Goal: Task Accomplishment & Management: Manage account settings

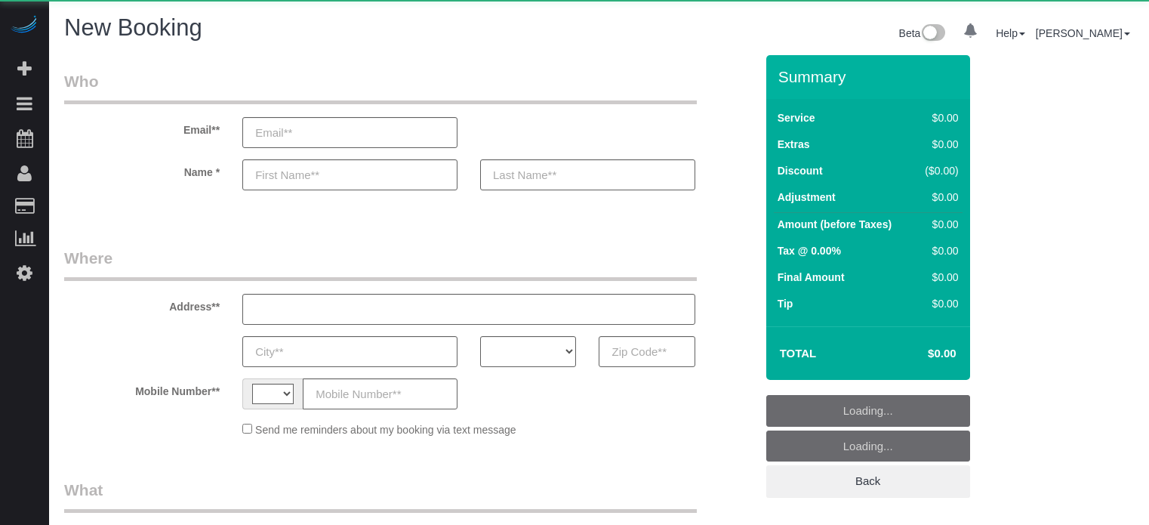
select select "number:9"
select select "string:[GEOGRAPHIC_DATA]"
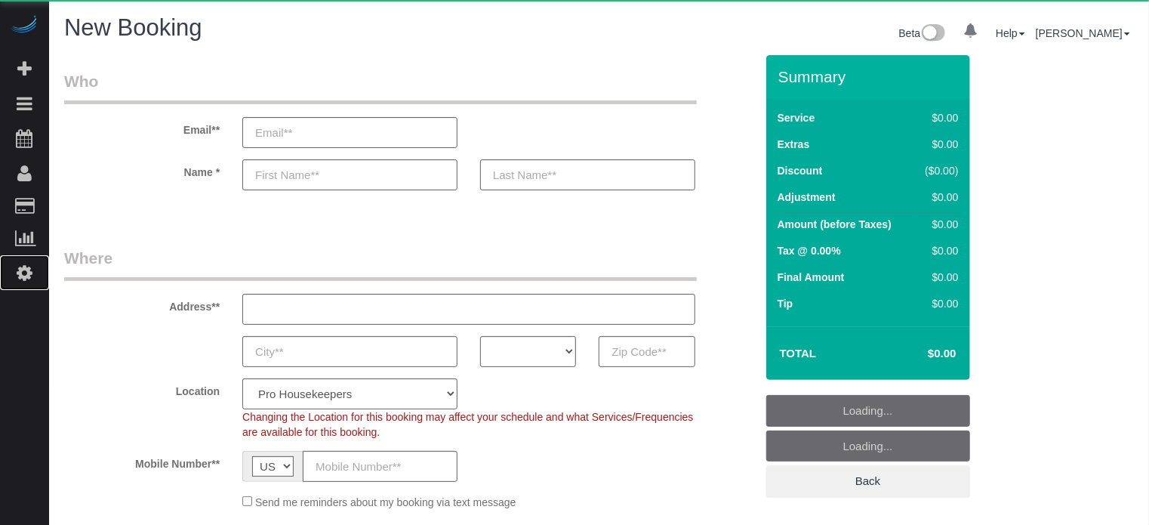
select select "object:1238"
select select "4"
click at [39, 280] on link "Settings" at bounding box center [24, 272] width 49 height 35
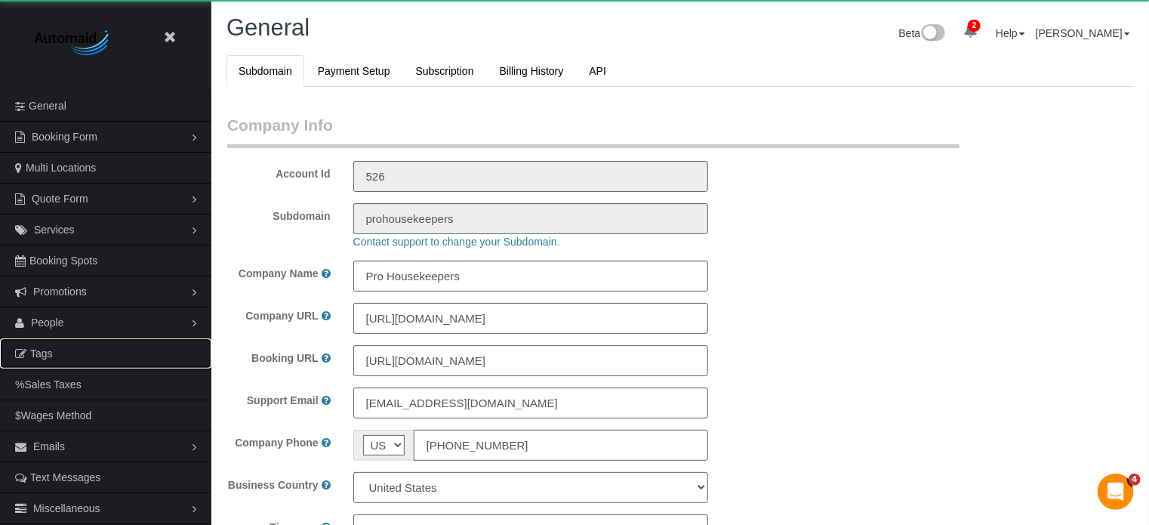
click at [51, 330] on ul "Close Settings General Booking Form Install Form Customize Form Fields Default …" at bounding box center [105, 307] width 211 height 433
select select "1"
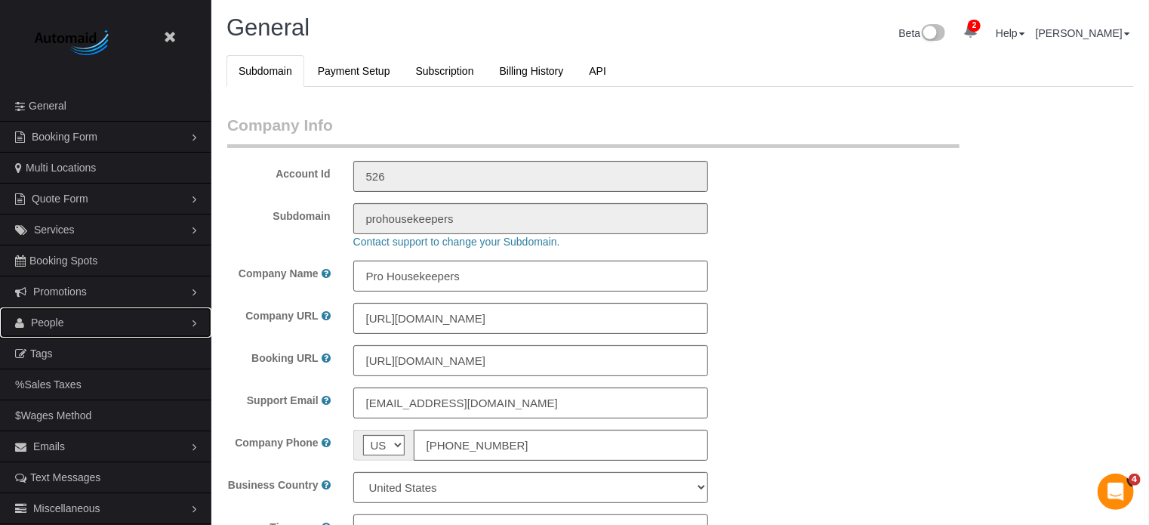
click at [51, 316] on span "People" at bounding box center [47, 322] width 33 height 12
click at [59, 355] on link "Teams" at bounding box center [105, 353] width 211 height 30
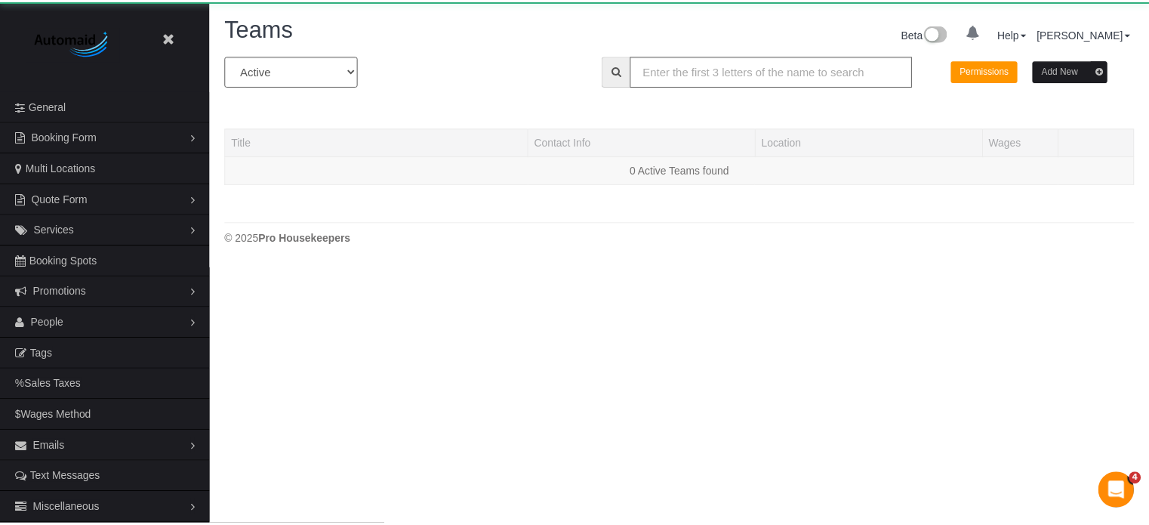
scroll to position [317, 1160]
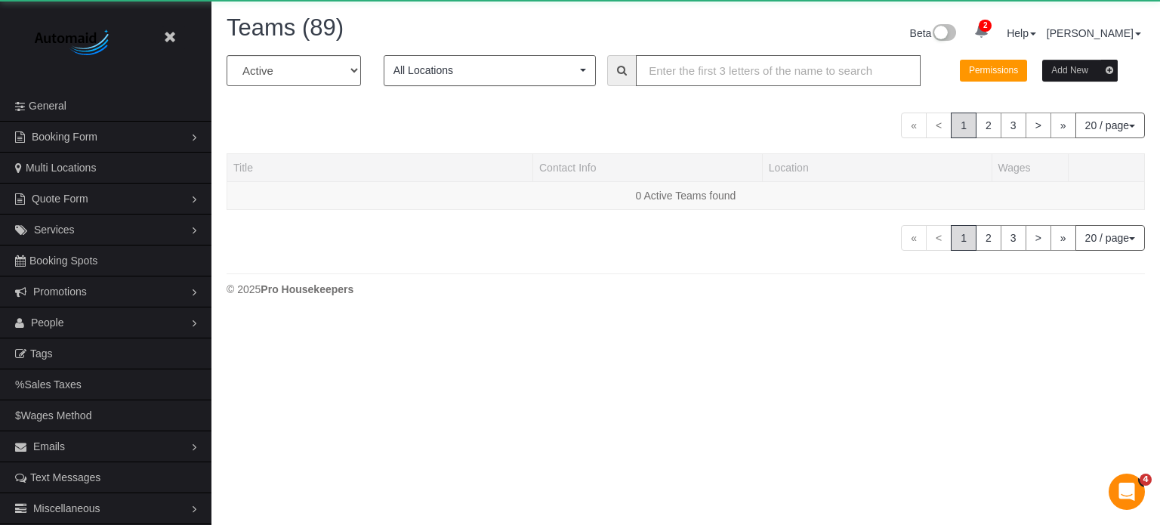
click at [719, 57] on input "text" at bounding box center [778, 70] width 285 height 31
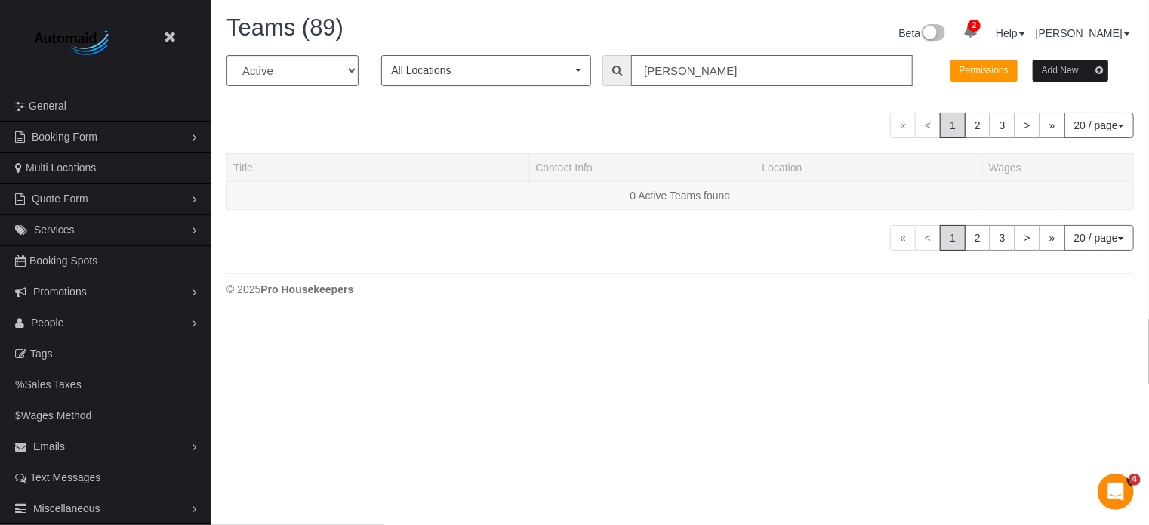
scroll to position [75187, 74346]
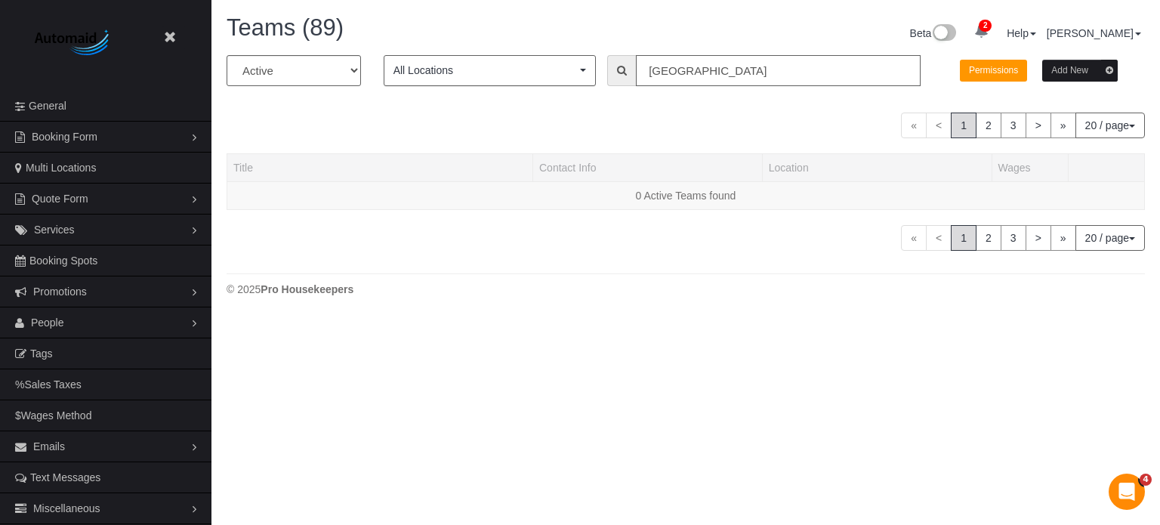
click at [714, 72] on input "[GEOGRAPHIC_DATA]" at bounding box center [778, 70] width 285 height 31
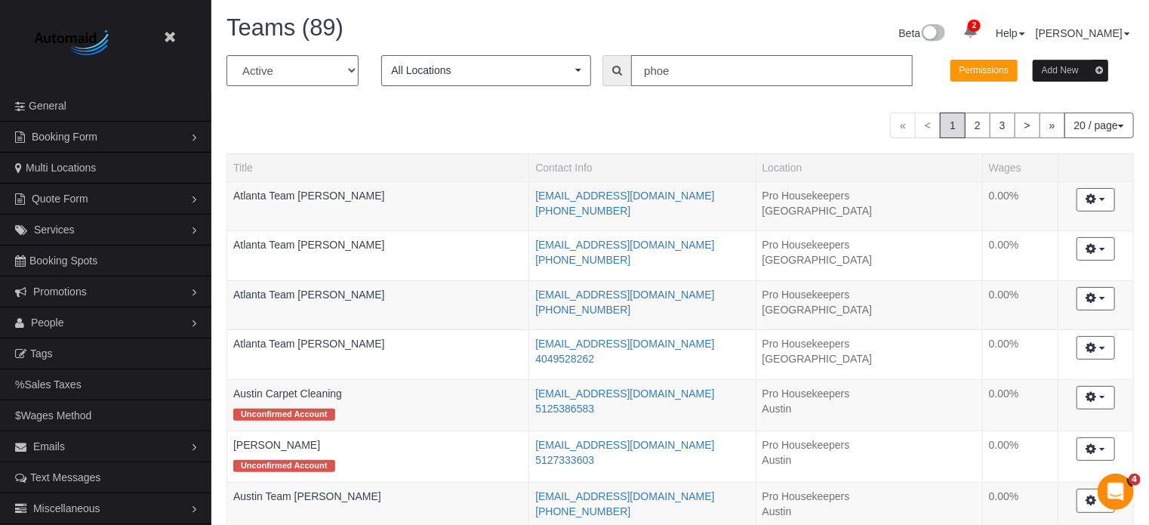
scroll to position [75015, 74346]
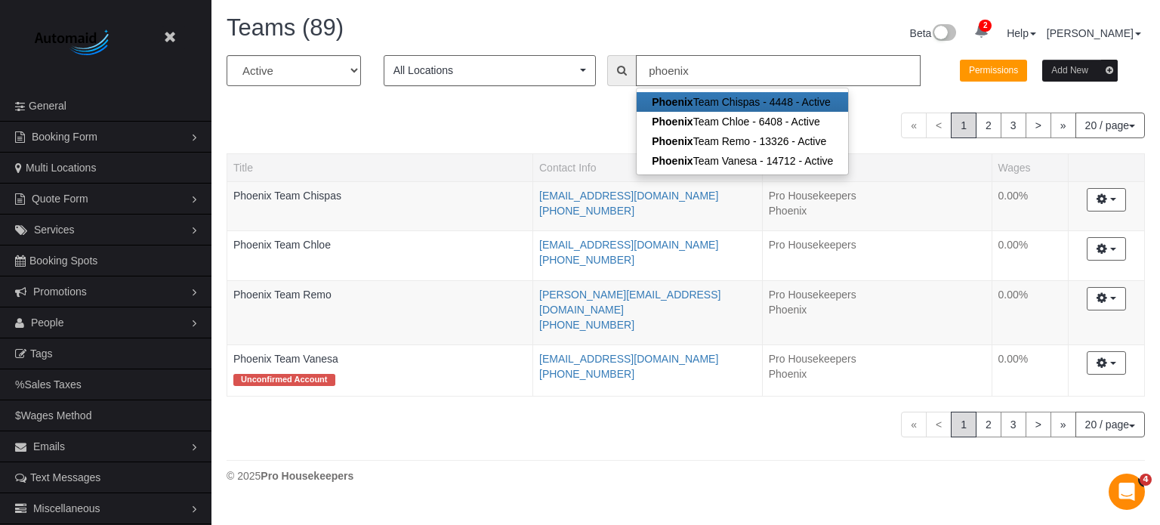
type input "phoenix"
click at [559, 114] on div "« < 1 2 3 > » 20 / page 10 / page 20 / page 30 / page 40 / page 50 / page 100 /…" at bounding box center [686, 126] width 918 height 26
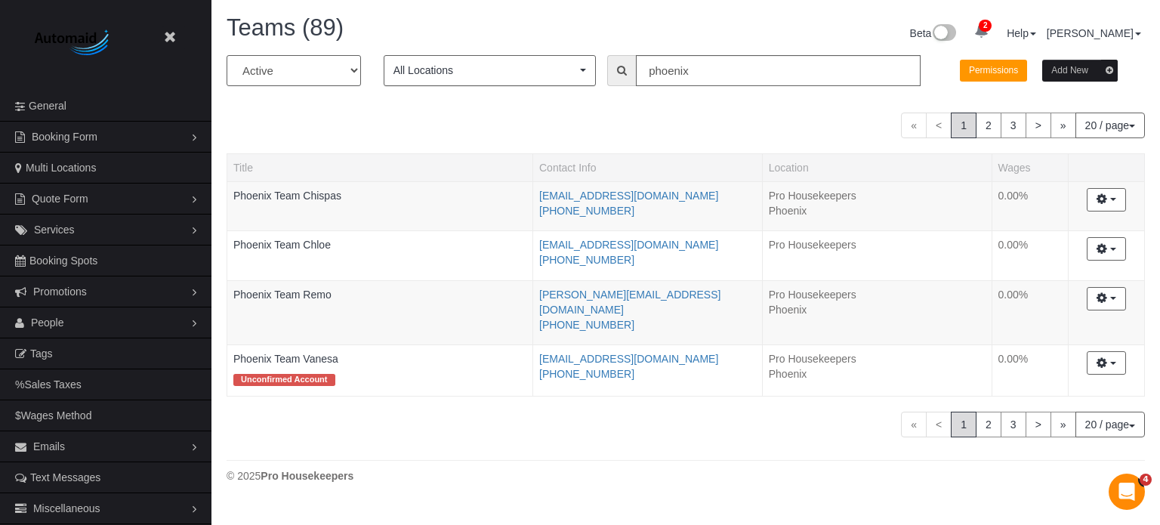
click at [317, 68] on select "All Active Archived" at bounding box center [294, 70] width 134 height 31
select select "string:all"
click at [227, 55] on select "All Active Archived" at bounding box center [294, 70] width 134 height 31
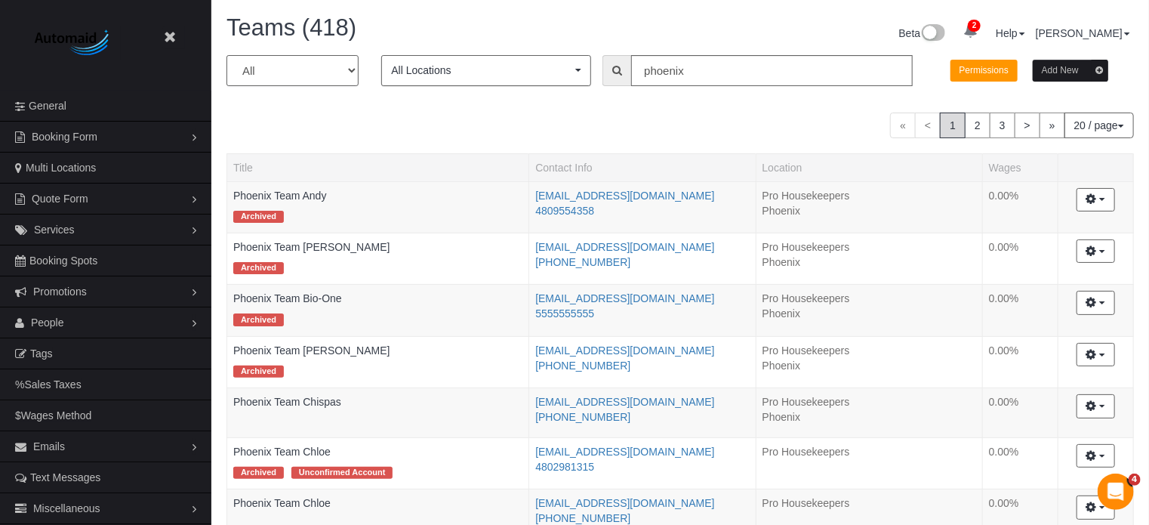
scroll to position [1322, 1149]
click at [661, 81] on input "phoenix" at bounding box center [772, 70] width 282 height 31
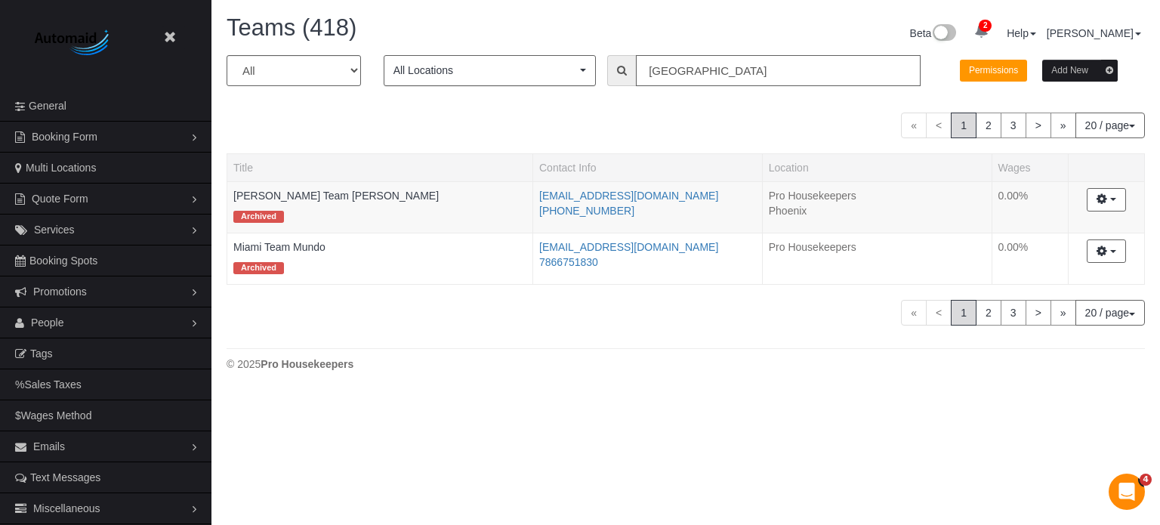
scroll to position [75163, 74346]
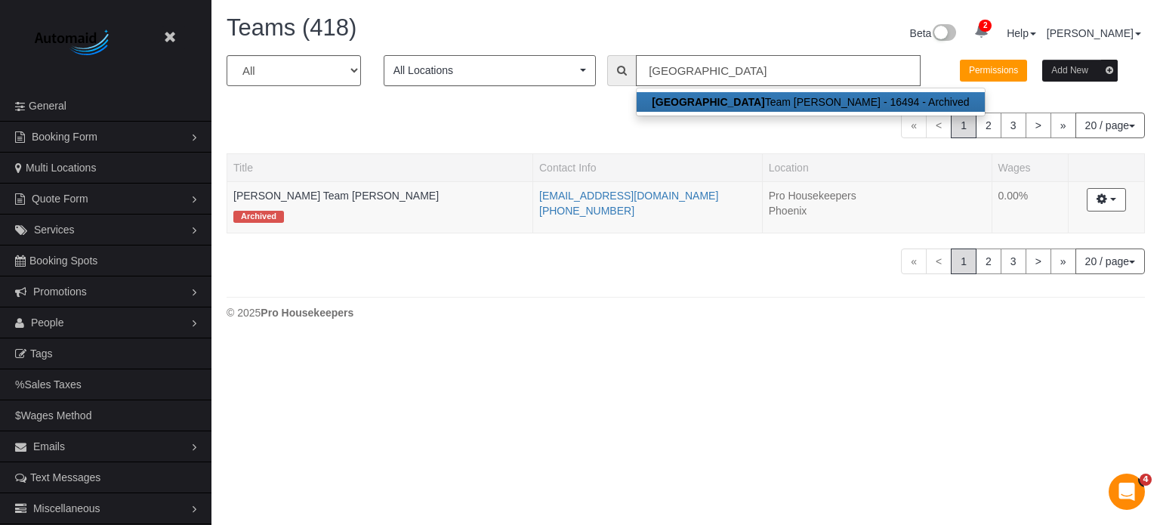
type input "[GEOGRAPHIC_DATA]"
click at [320, 131] on div "« < 1 2 3 > » 20 / page 10 / page 20 / page 30 / page 40 / page 50 / page 100 /…" at bounding box center [686, 126] width 918 height 26
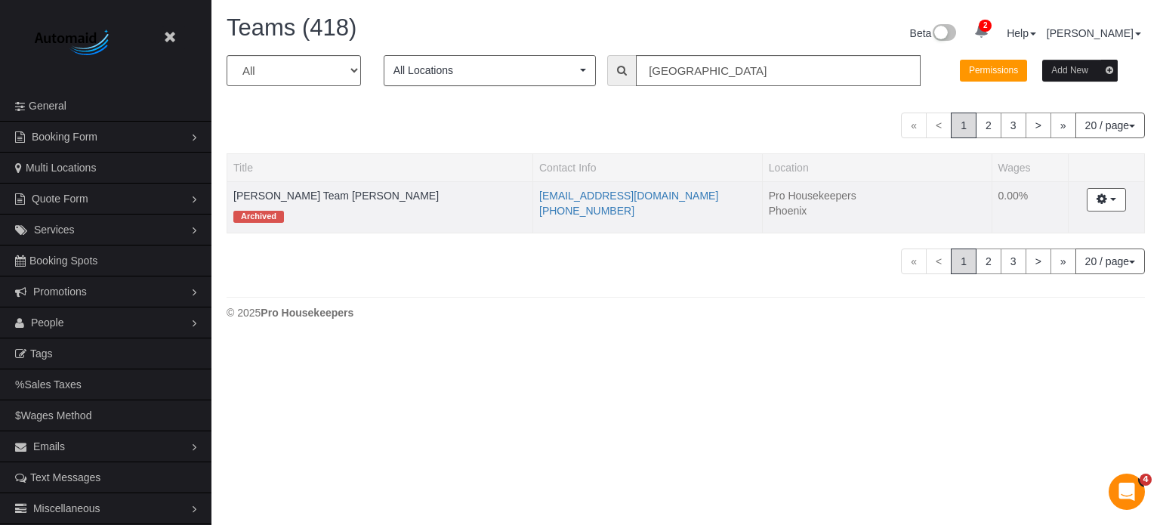
drag, startPoint x: 694, startPoint y: 197, endPoint x: 527, endPoint y: 200, distance: 166.9
click at [527, 200] on tr "[PERSON_NAME] Team [PERSON_NAME] Archived [EMAIL_ADDRESS][DOMAIN_NAME] [PHONE_N…" at bounding box center [685, 206] width 917 height 51
click at [437, 115] on div "« < 1 2 3 > » 20 / page 10 / page 20 / page 30 / page 40 / page 50 / page 100 /…" at bounding box center [686, 126] width 918 height 26
click at [1107, 199] on button "button" at bounding box center [1106, 199] width 39 height 23
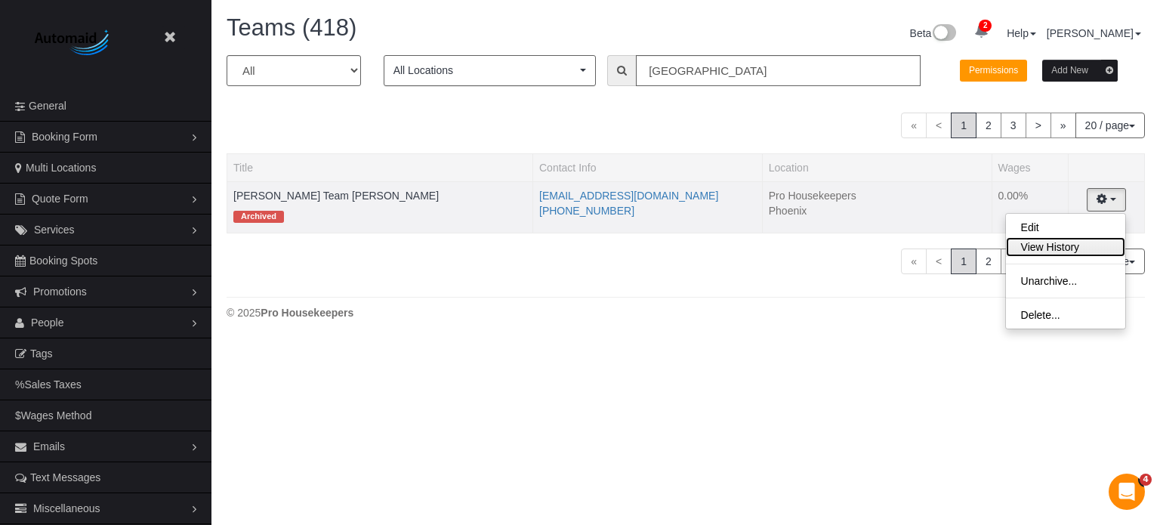
click at [1059, 245] on link "View History" at bounding box center [1065, 247] width 119 height 20
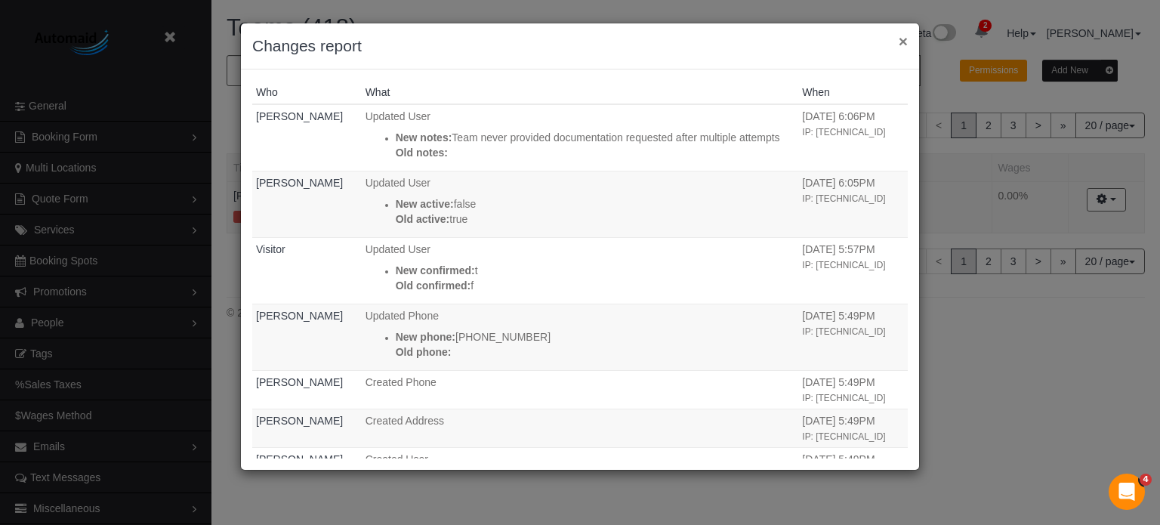
click at [903, 44] on button "×" at bounding box center [903, 41] width 9 height 16
